Goal: Check status: Check status

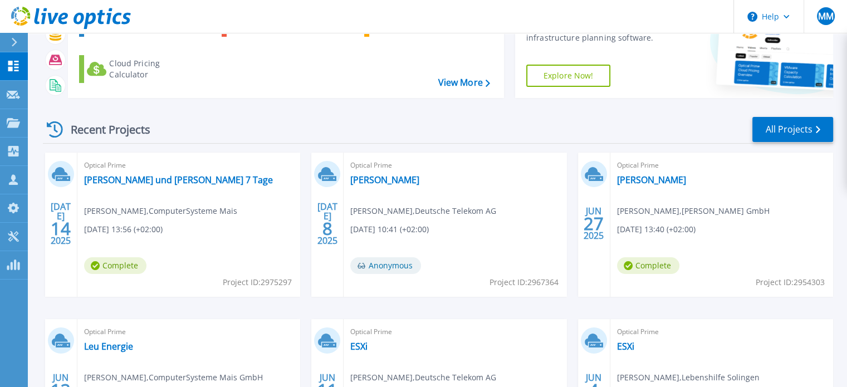
scroll to position [89, 0]
click at [180, 184] on link "[PERSON_NAME] und [PERSON_NAME] 7 Tage" at bounding box center [178, 179] width 189 height 11
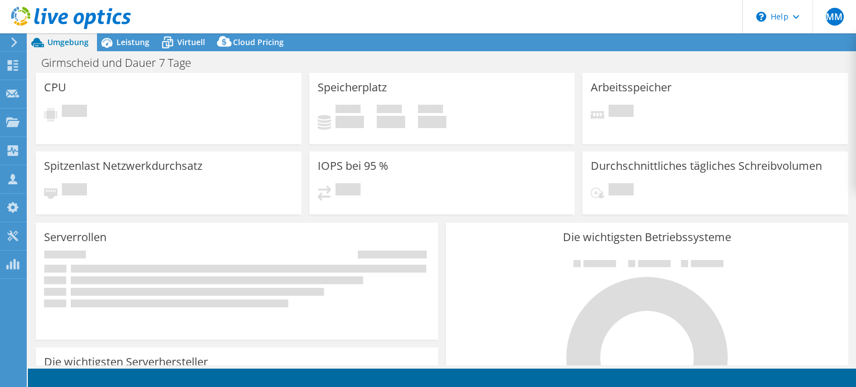
select select "USD"
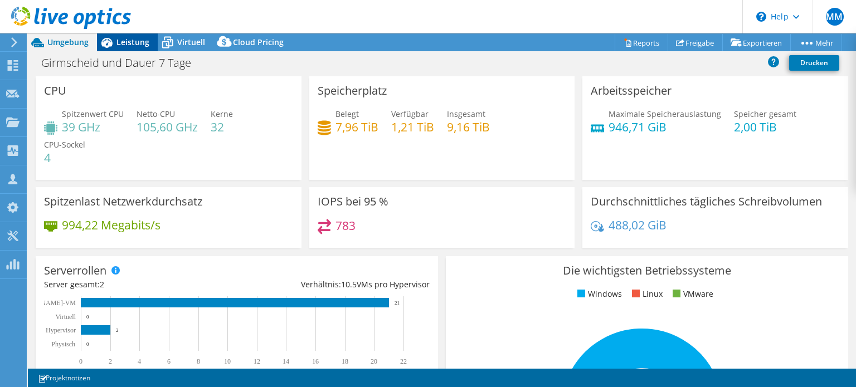
click at [129, 45] on span "Leistung" at bounding box center [132, 42] width 33 height 11
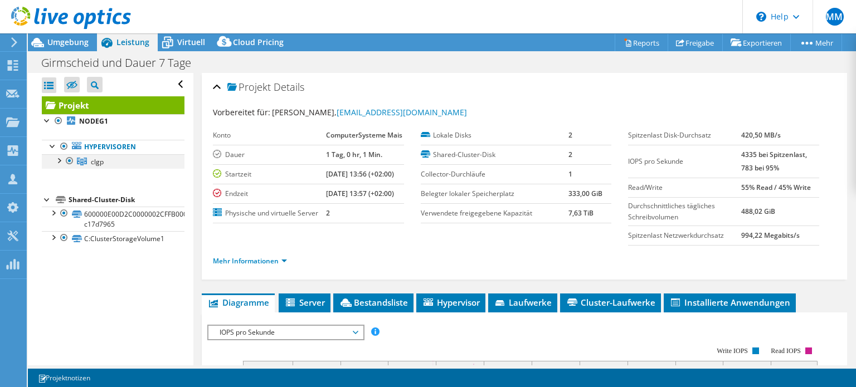
click at [60, 159] on div at bounding box center [58, 159] width 11 height 11
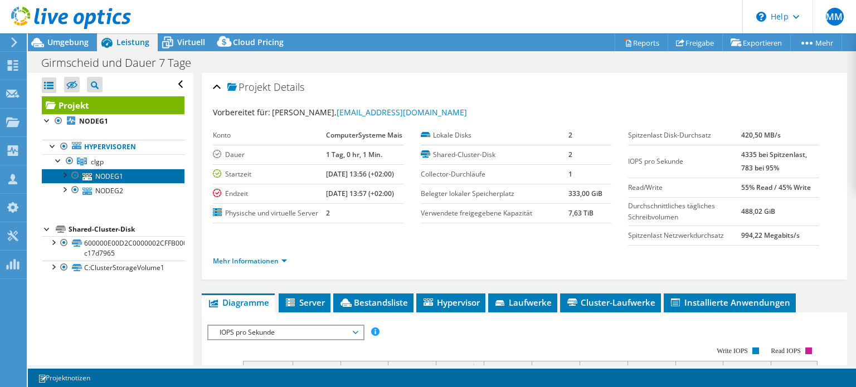
click at [115, 178] on link "NODEG1" at bounding box center [113, 176] width 143 height 14
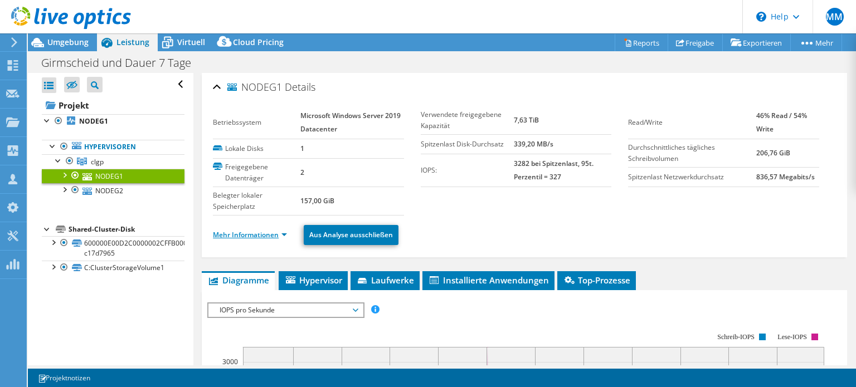
click at [261, 233] on link "Mehr Informationen" at bounding box center [250, 234] width 74 height 9
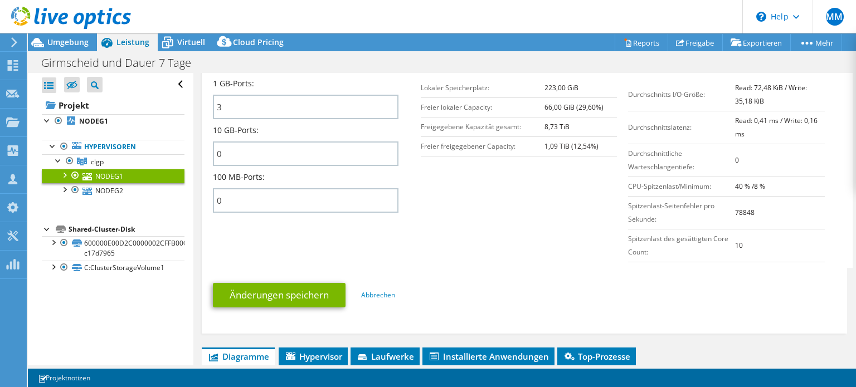
scroll to position [478, 0]
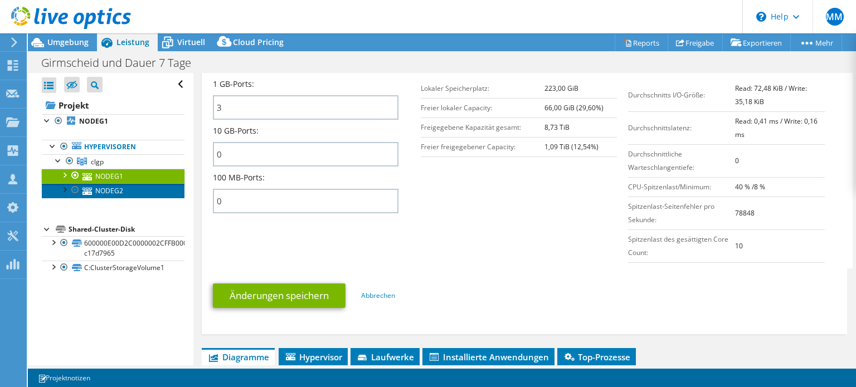
click at [135, 191] on link "NODEG2" at bounding box center [113, 190] width 143 height 14
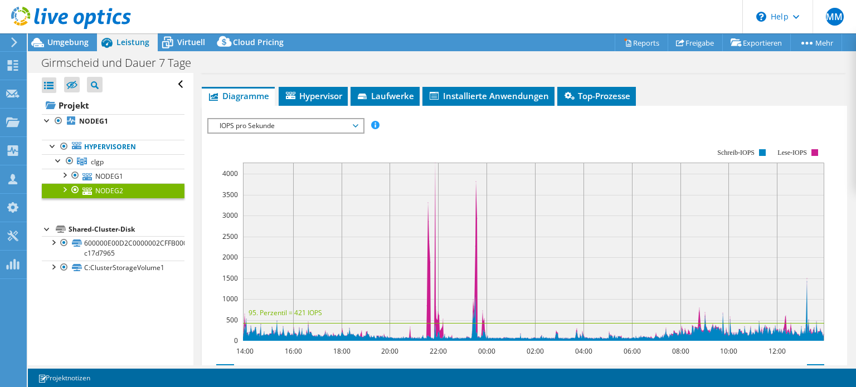
scroll to position [0, 0]
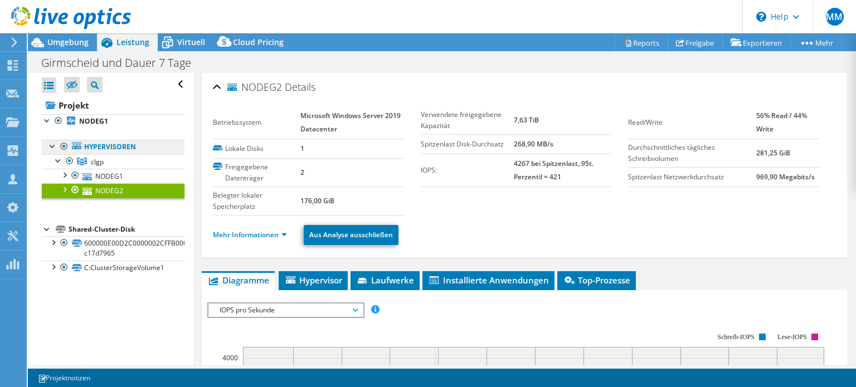
click at [132, 145] on link "Hypervisoren" at bounding box center [113, 147] width 143 height 14
click at [77, 40] on span "Umgebung" at bounding box center [67, 42] width 41 height 11
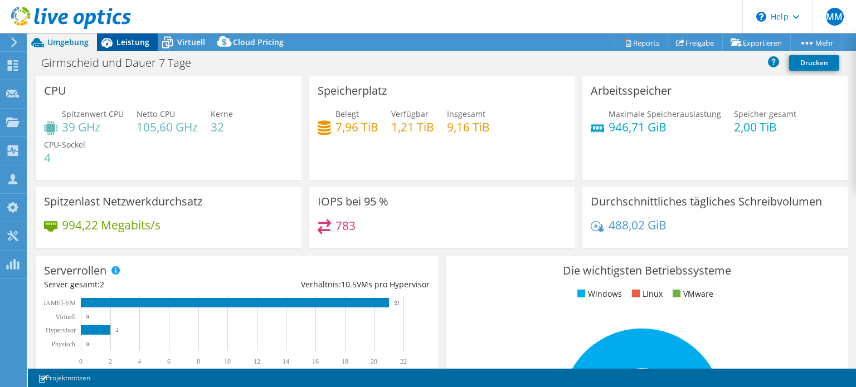
click at [115, 43] on icon at bounding box center [107, 43] width 20 height 20
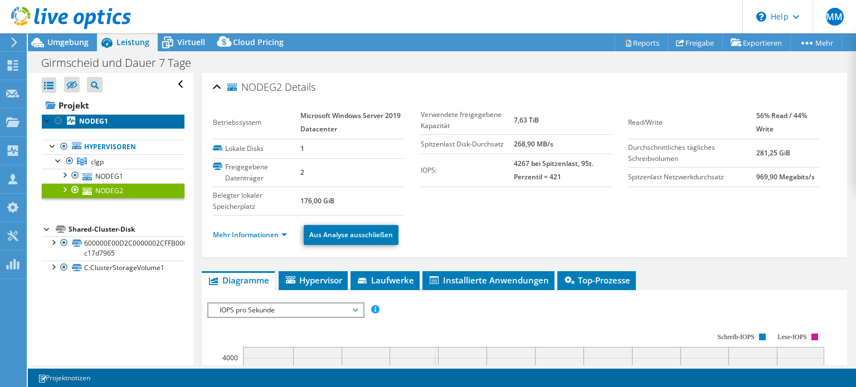
click at [105, 123] on b "NODEG1" at bounding box center [93, 120] width 29 height 9
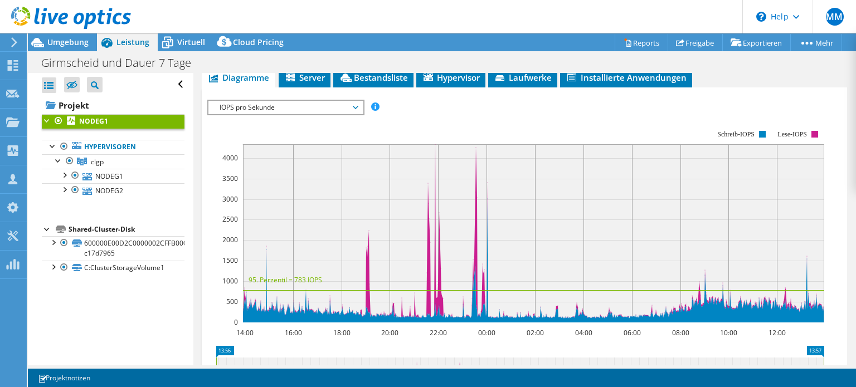
scroll to position [196, 0]
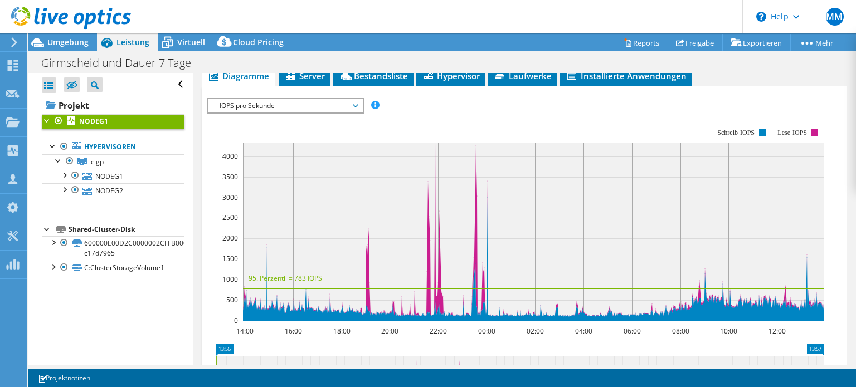
click at [357, 106] on span "IOPS pro Sekunde" at bounding box center [285, 105] width 143 height 13
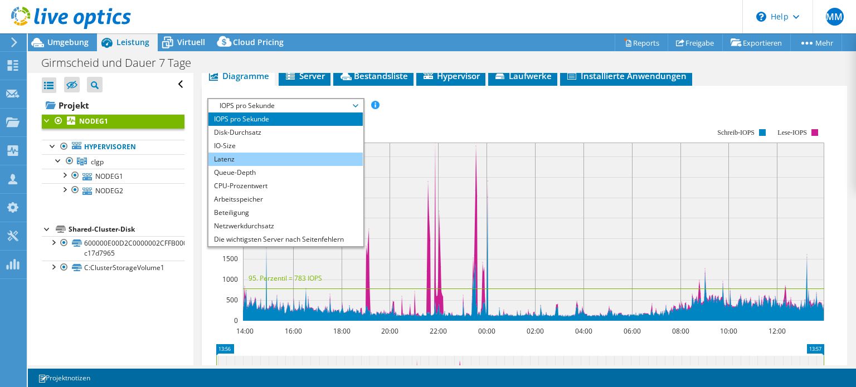
click at [314, 155] on li "Latenz" at bounding box center [285, 159] width 154 height 13
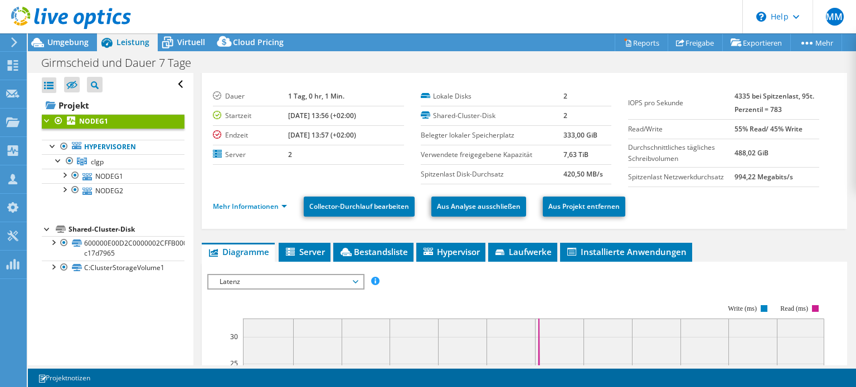
scroll to position [0, 0]
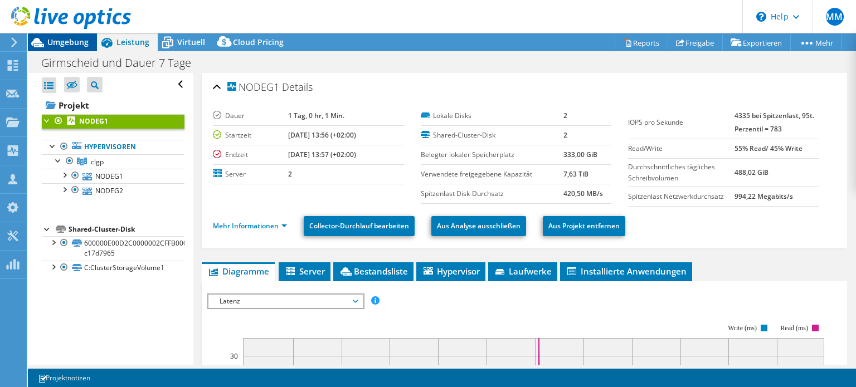
click at [76, 47] on div "Umgebung" at bounding box center [62, 42] width 69 height 18
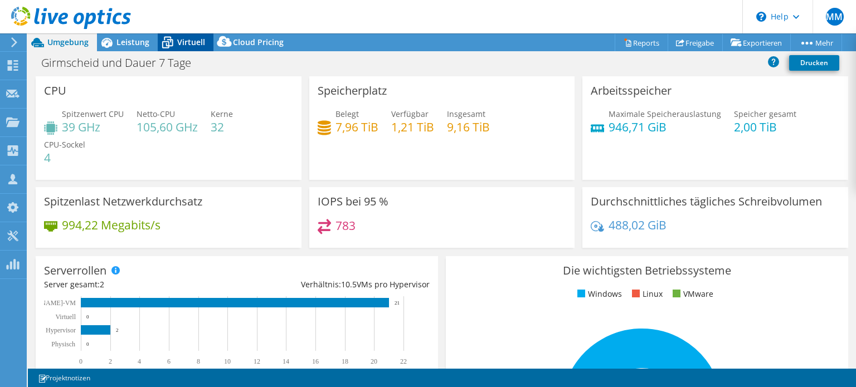
click at [180, 43] on span "Virtuell" at bounding box center [191, 42] width 28 height 11
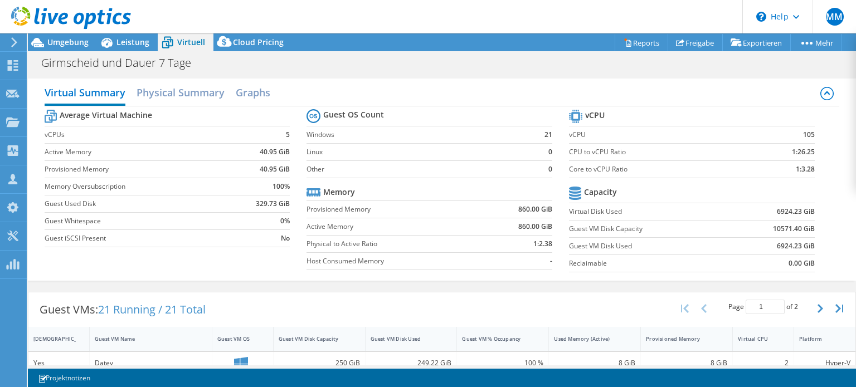
scroll to position [160, 0]
click at [265, 269] on div "Average Virtual Machine vCPUs 5 Active Memory 40.95 GiB Provisioned Memory 40.9…" at bounding box center [442, 192] width 795 height 172
click at [136, 41] on span "Leistung" at bounding box center [132, 42] width 33 height 11
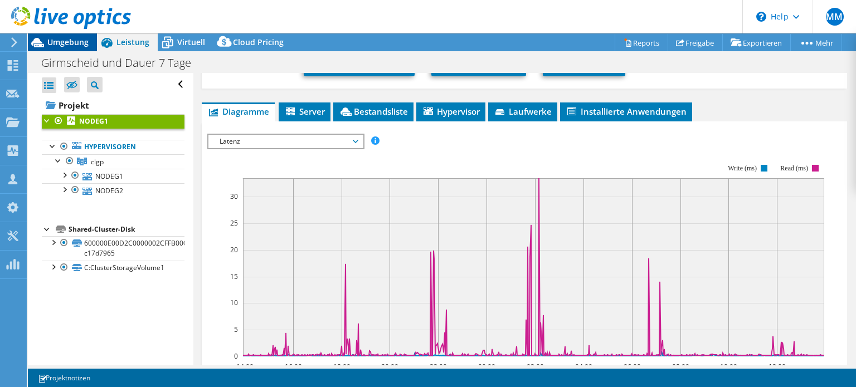
click at [84, 41] on span "Umgebung" at bounding box center [67, 42] width 41 height 11
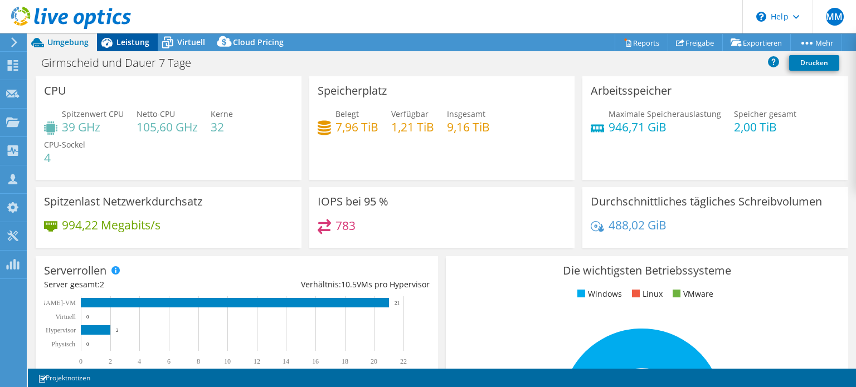
click at [125, 40] on span "Leistung" at bounding box center [132, 42] width 33 height 11
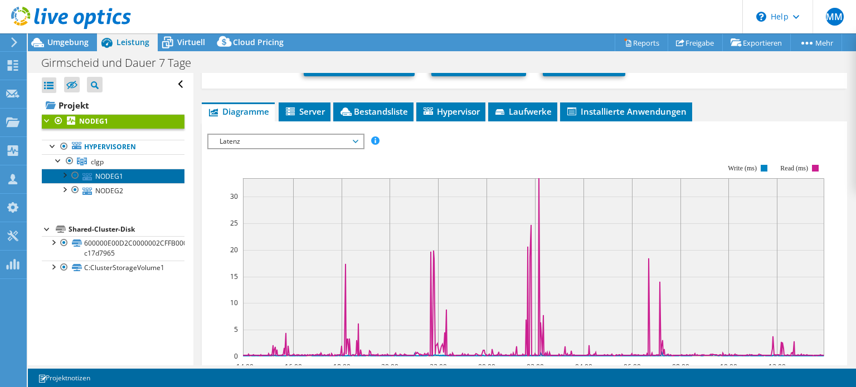
click at [110, 176] on link "NODEG1" at bounding box center [113, 176] width 143 height 14
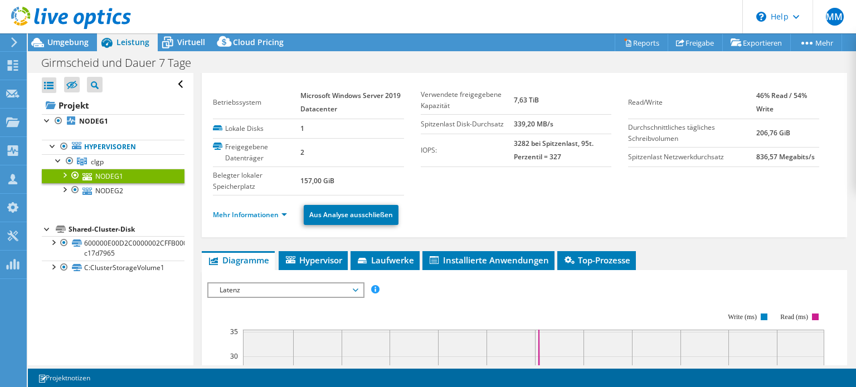
scroll to position [0, 0]
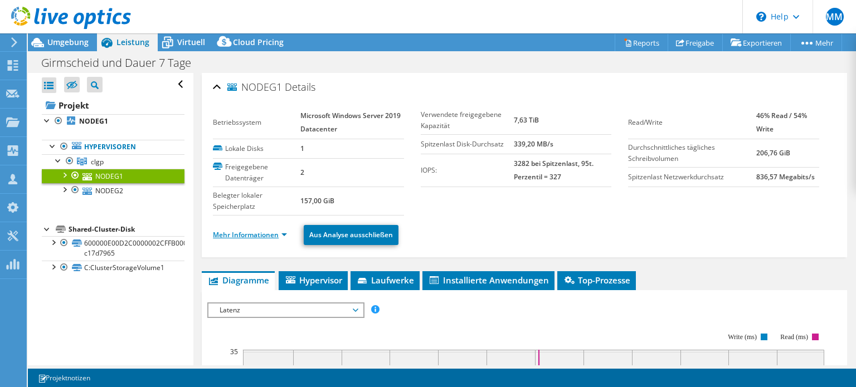
click at [261, 233] on link "Mehr Informationen" at bounding box center [250, 234] width 74 height 9
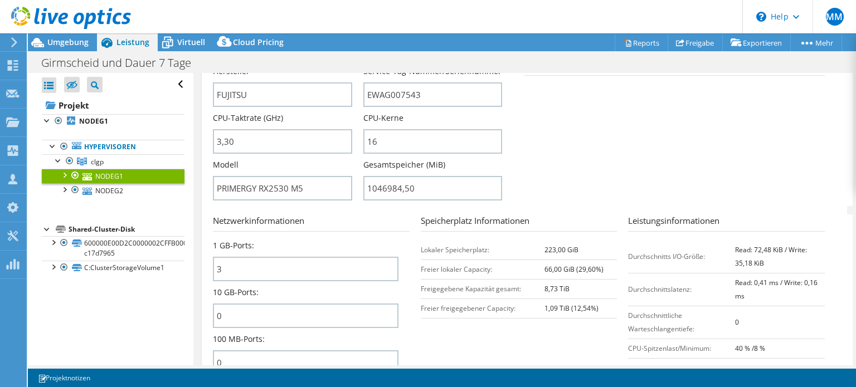
scroll to position [316, 0]
drag, startPoint x: 417, startPoint y: 184, endPoint x: 343, endPoint y: 171, distance: 75.2
type input "104698450"
click at [137, 183] on link "NODEG2" at bounding box center [113, 190] width 143 height 14
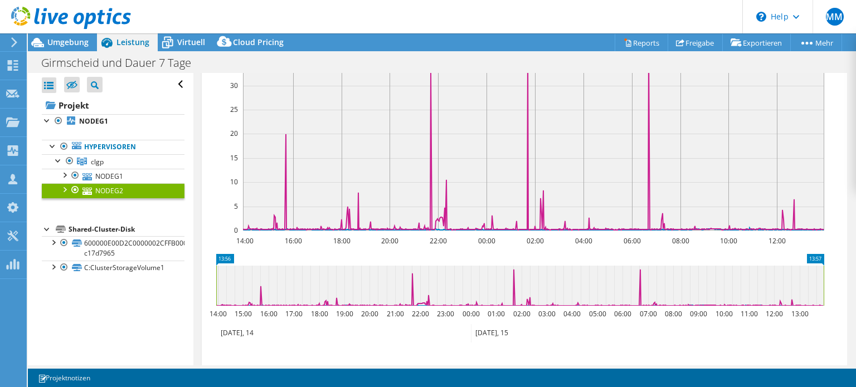
scroll to position [0, 0]
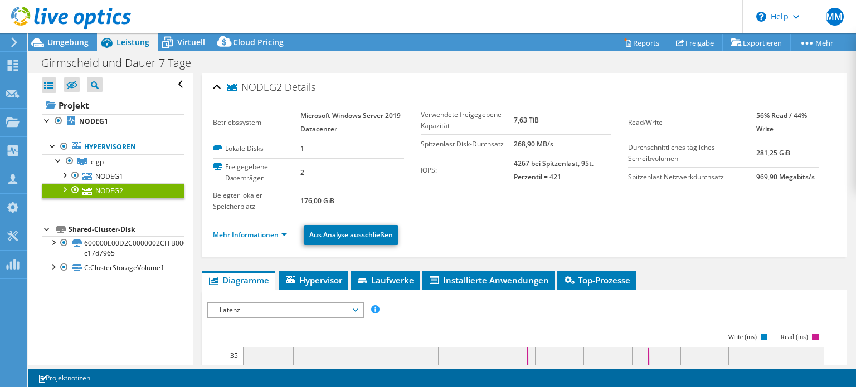
click at [260, 222] on ul "Mehr Informationen Aus Analyse ausschließen" at bounding box center [524, 233] width 623 height 23
click at [254, 232] on link "Mehr Informationen" at bounding box center [250, 234] width 74 height 9
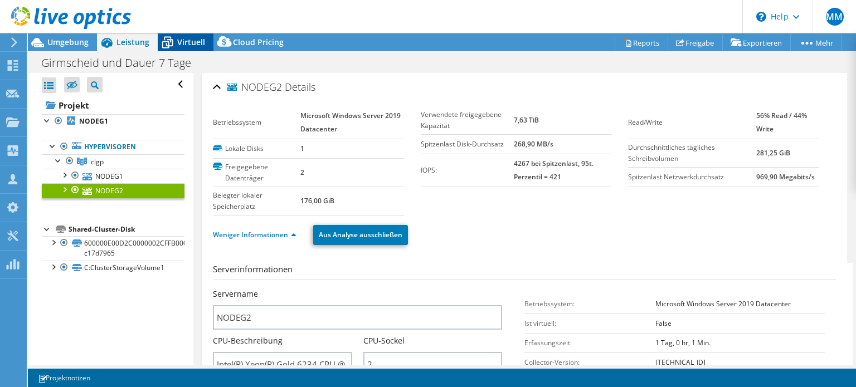
click at [180, 36] on div "Virtuell" at bounding box center [186, 42] width 56 height 18
